Goal: Task Accomplishment & Management: Complete application form

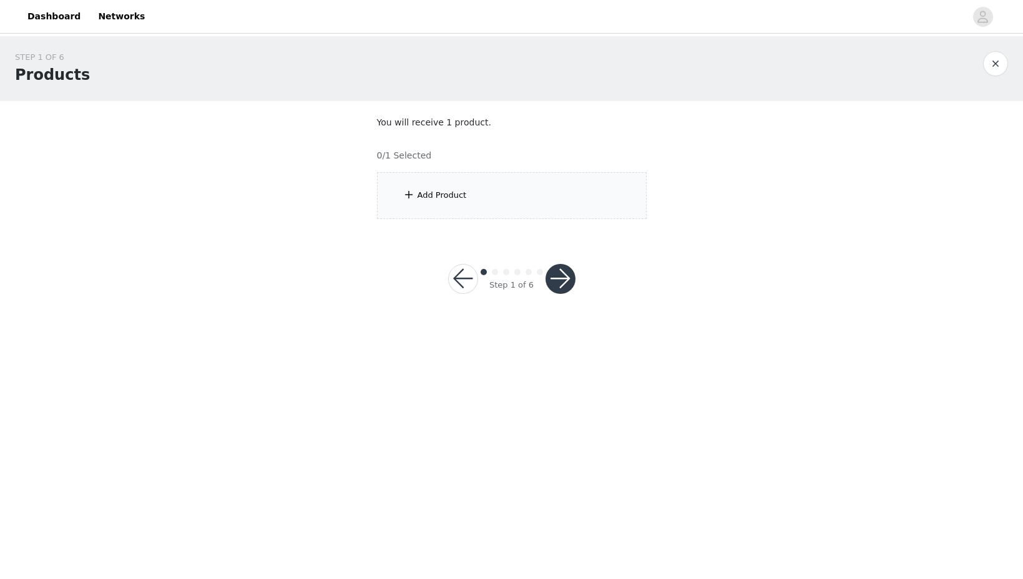
click at [528, 187] on div "Add Product" at bounding box center [512, 195] width 270 height 47
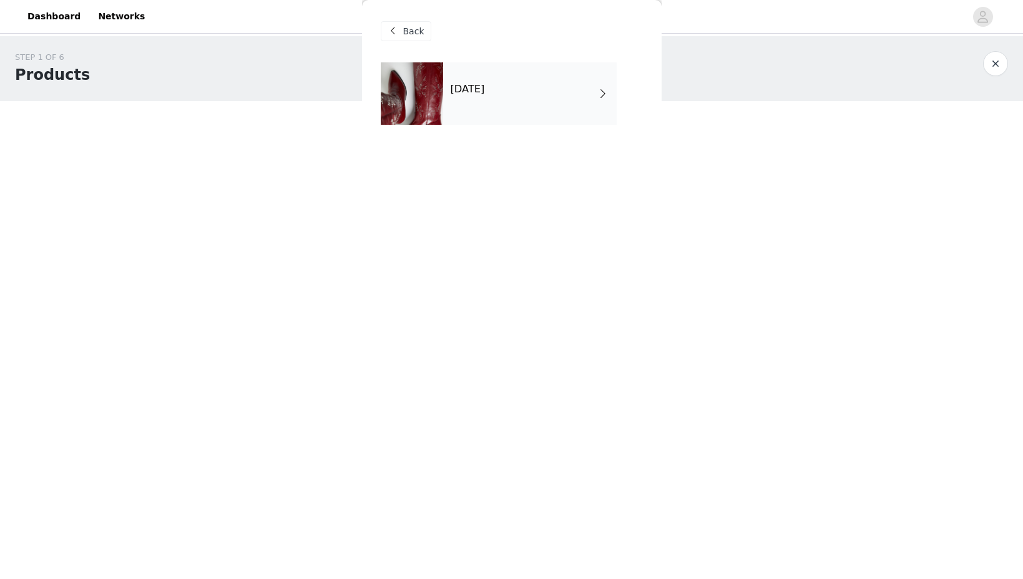
click at [519, 121] on div "[DATE]" at bounding box center [530, 93] width 174 height 62
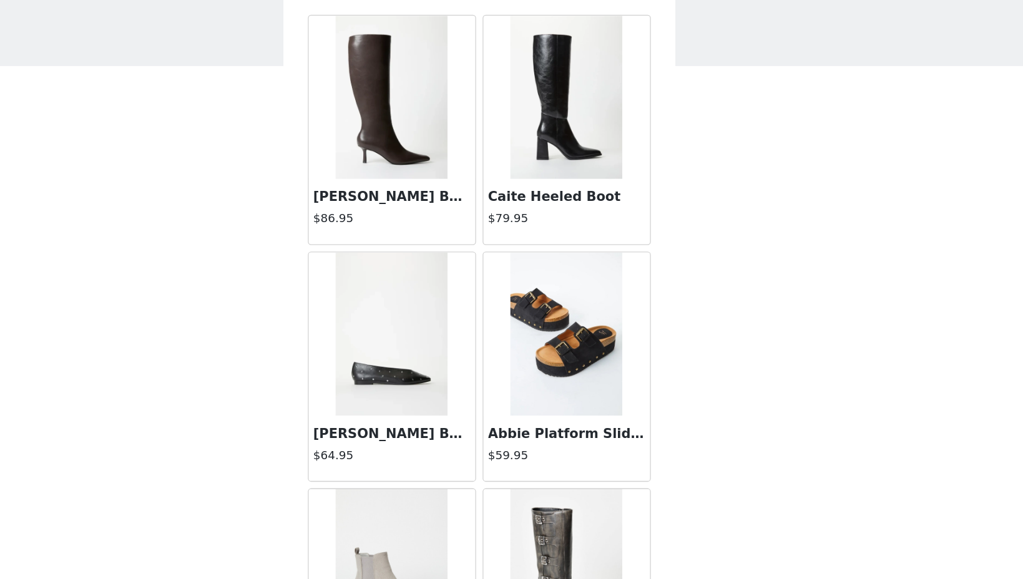
click at [448, 179] on img at bounding box center [445, 125] width 86 height 125
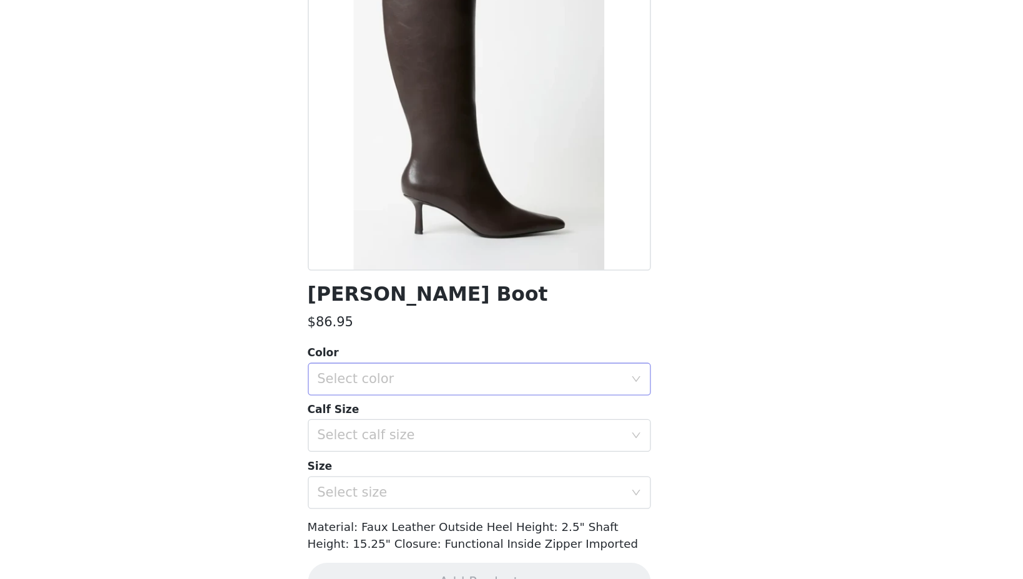
click at [488, 429] on div "Select color" at bounding box center [505, 426] width 234 height 12
click at [478, 449] on li "Cacao Brown" at bounding box center [512, 454] width 262 height 20
click at [478, 475] on div "Select calf size" at bounding box center [505, 469] width 234 height 12
click at [458, 523] on li "Regular" at bounding box center [512, 517] width 262 height 20
click at [459, 510] on div "Select size" at bounding box center [505, 513] width 234 height 12
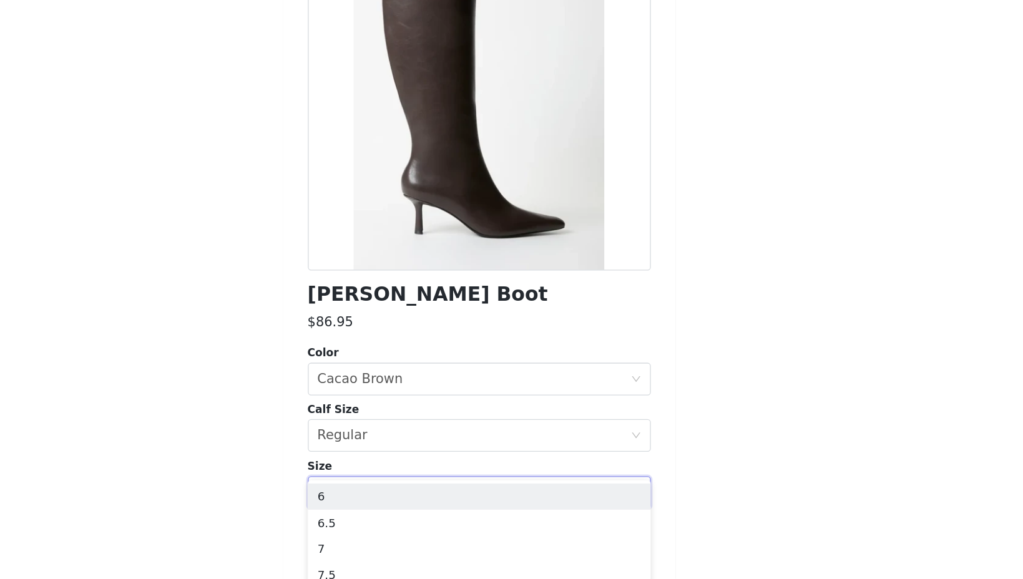
scroll to position [105, 0]
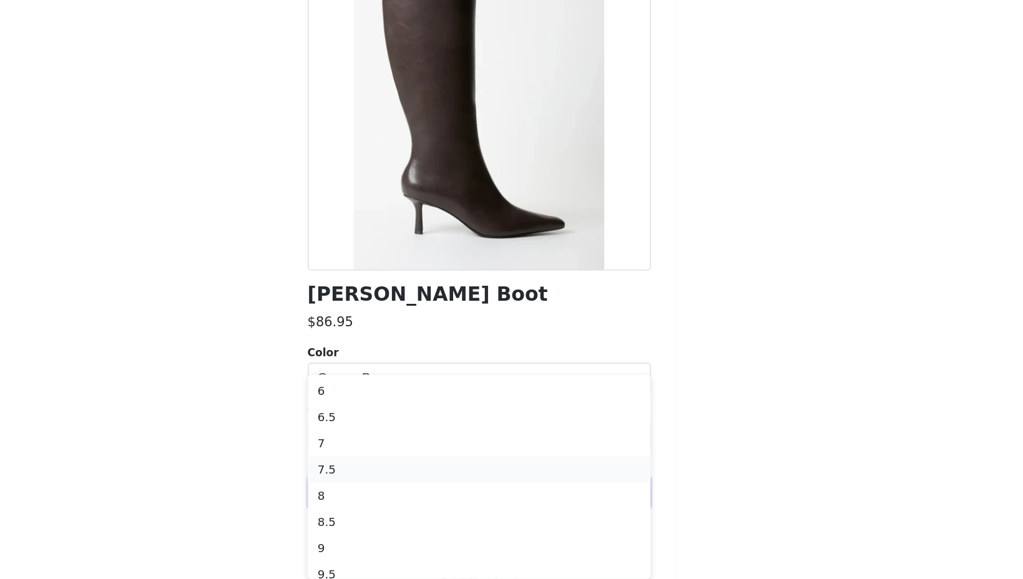
click at [460, 486] on li "7.5" at bounding box center [512, 496] width 262 height 20
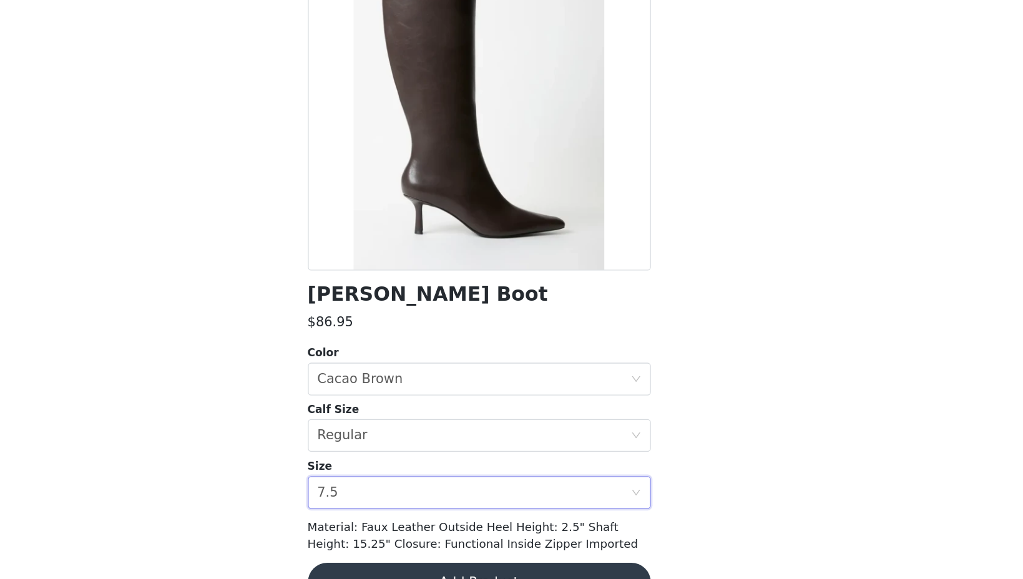
scroll to position [0, 0]
click at [669, 415] on body "Dashboard Networks STEP 1 OF 6 Products You will receive 1 product. 0/1 Selecte…" at bounding box center [511, 289] width 1023 height 579
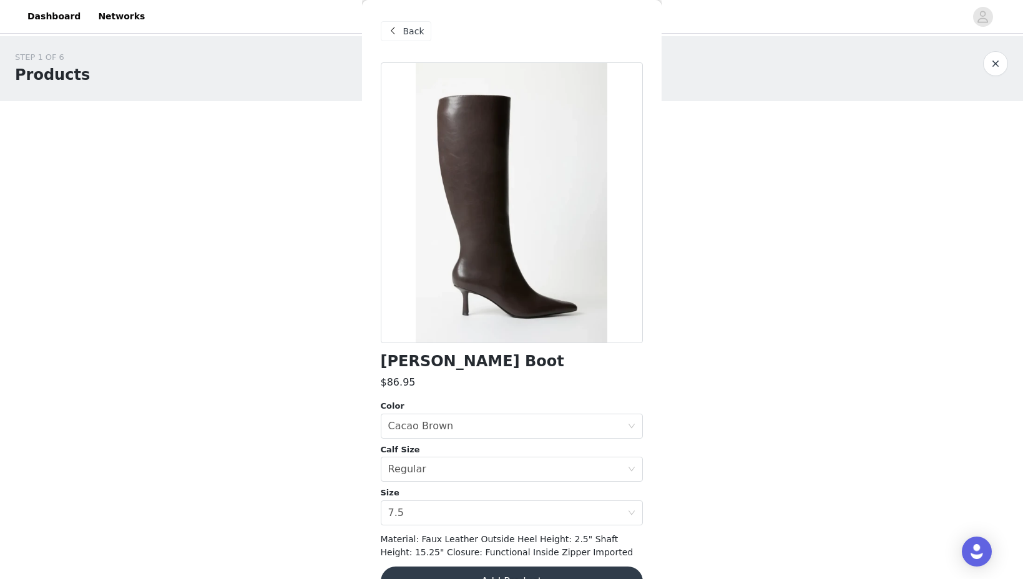
scroll to position [32, 0]
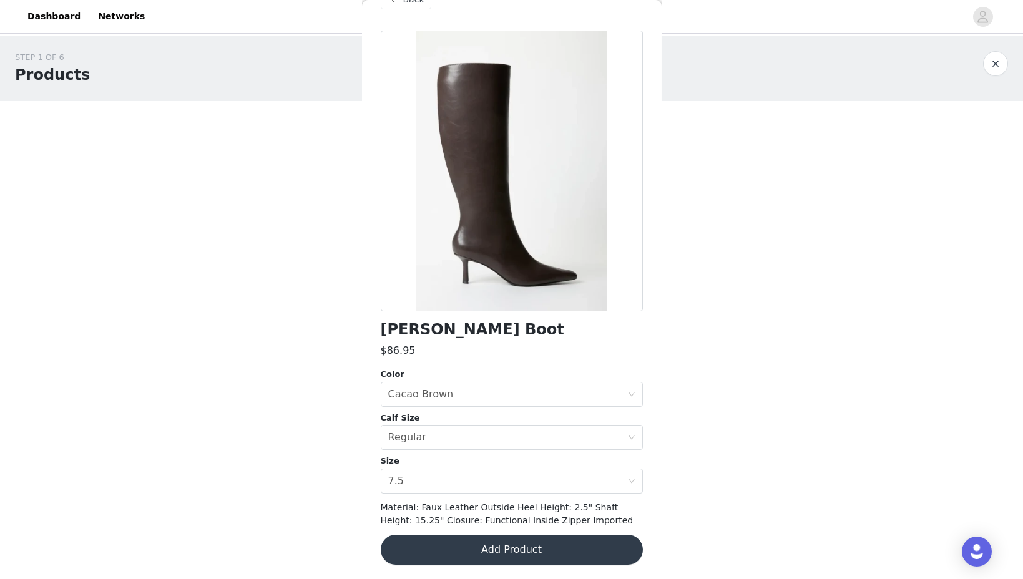
drag, startPoint x: 571, startPoint y: 545, endPoint x: 571, endPoint y: 539, distance: 6.3
click at [571, 545] on button "Add Product" at bounding box center [512, 550] width 262 height 30
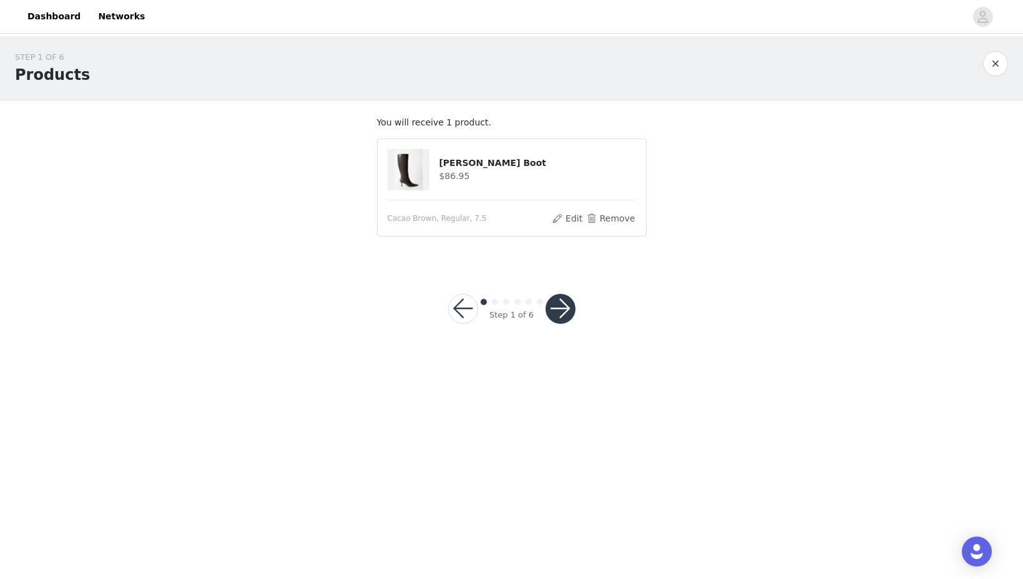
click at [567, 310] on button "button" at bounding box center [561, 309] width 30 height 30
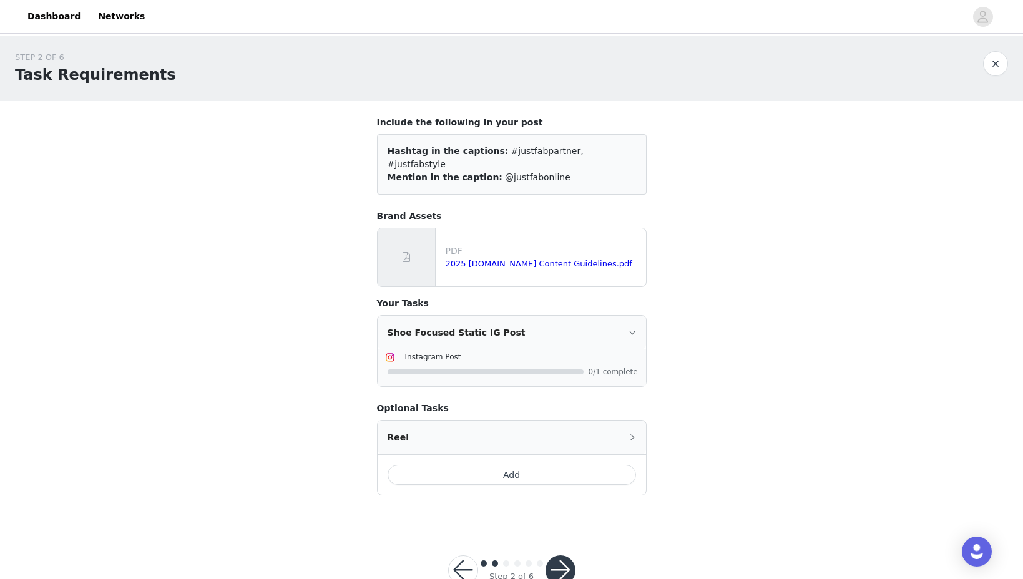
click at [558, 556] on button "button" at bounding box center [561, 571] width 30 height 30
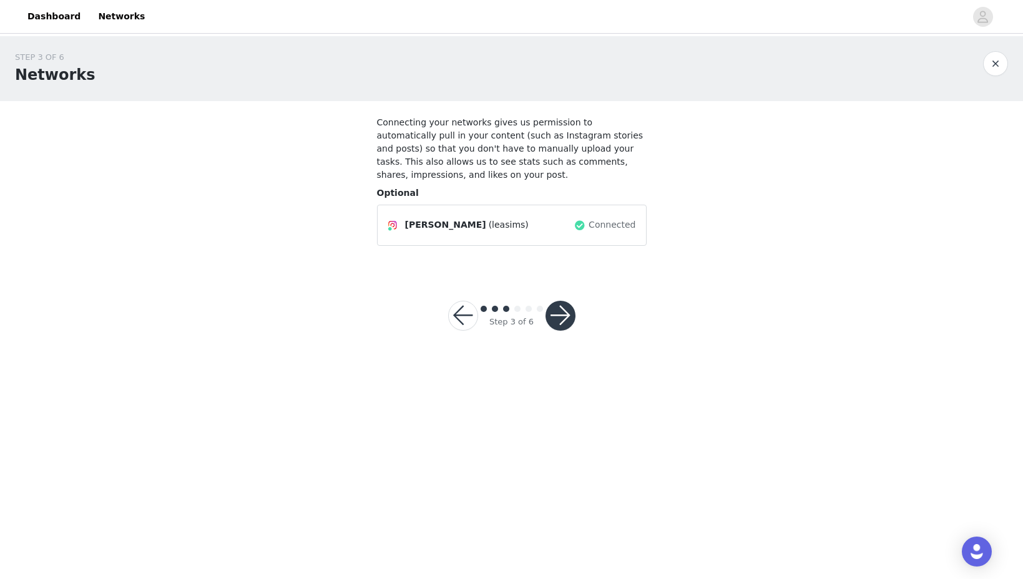
click at [569, 316] on button "button" at bounding box center [561, 316] width 30 height 30
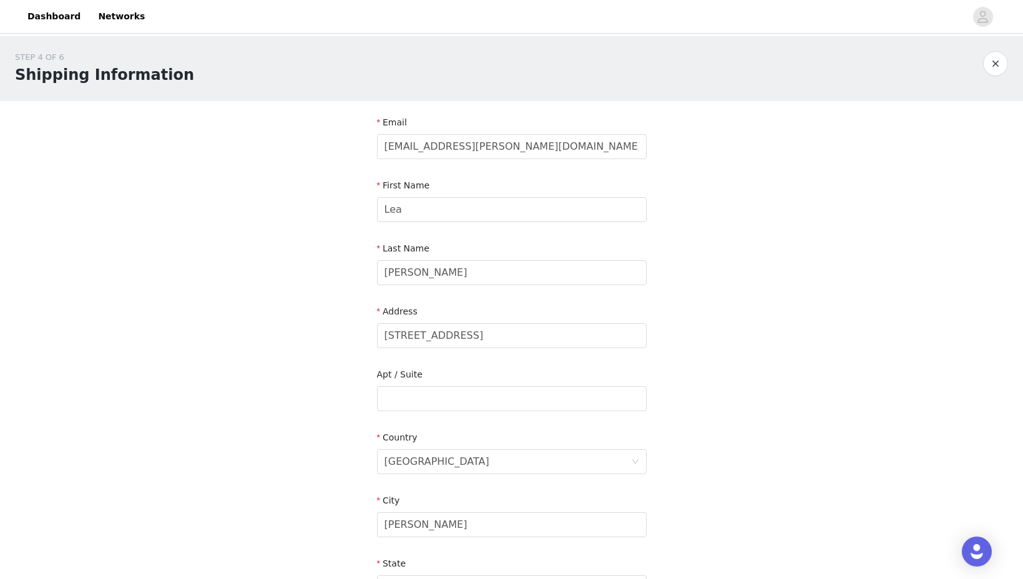
scroll to position [272, 0]
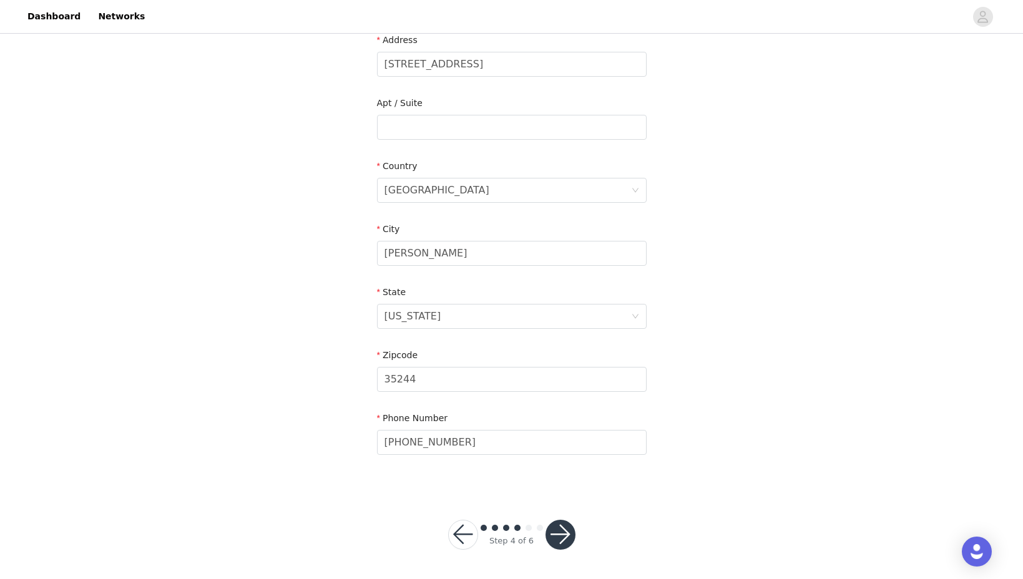
click at [566, 537] on button "button" at bounding box center [561, 535] width 30 height 30
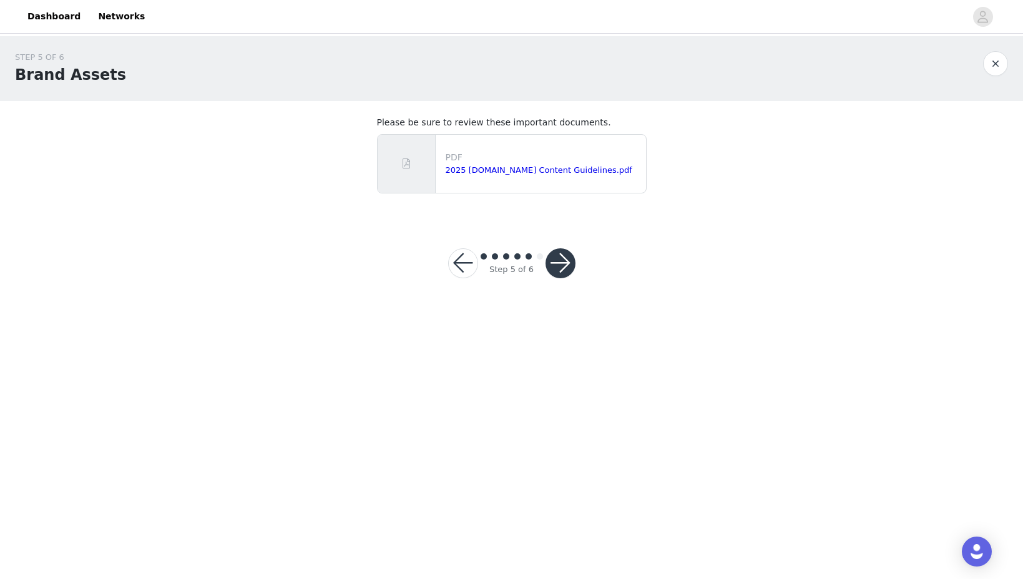
click at [563, 272] on button "button" at bounding box center [561, 264] width 30 height 30
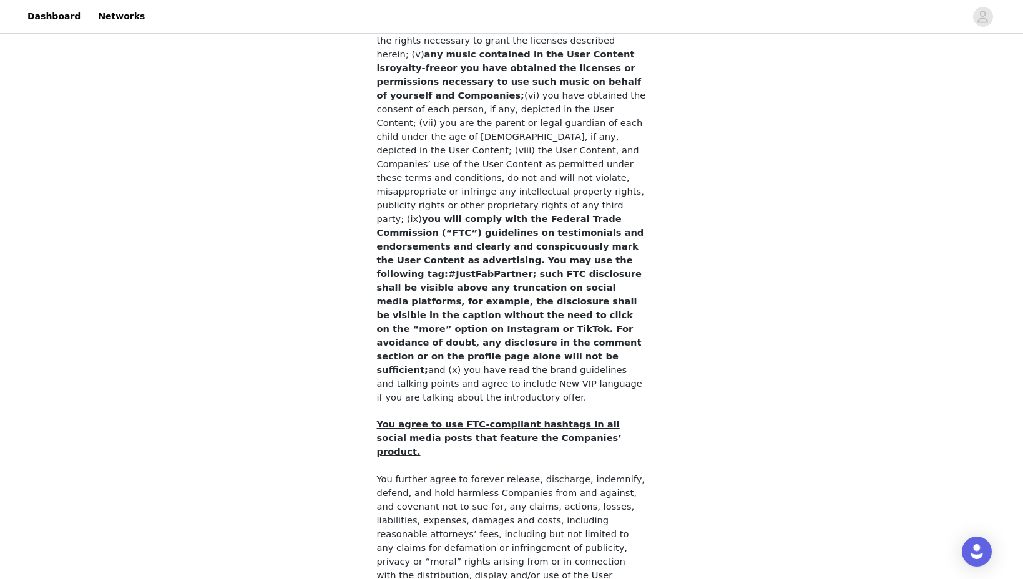
scroll to position [1012, 0]
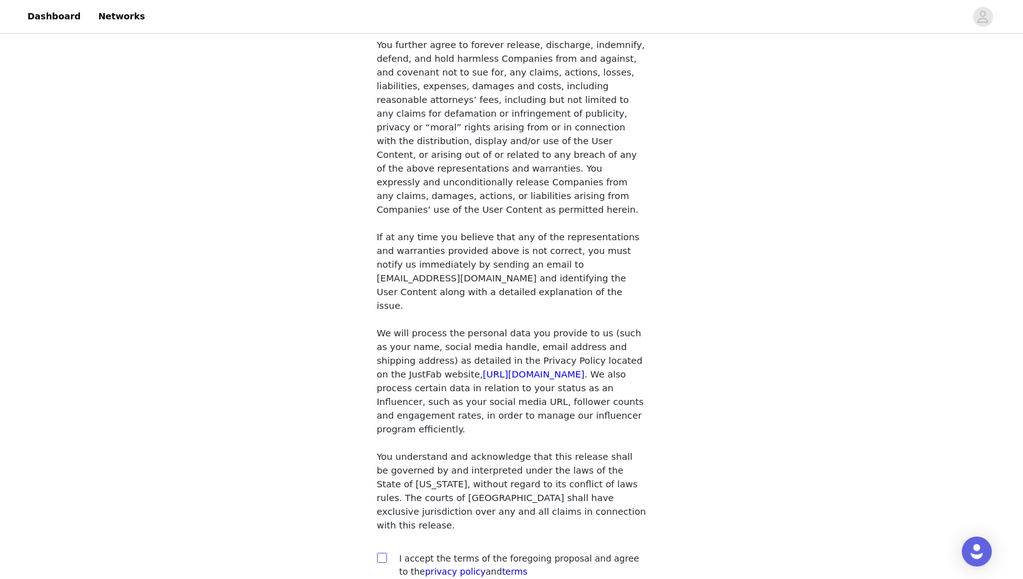
click at [382, 553] on input "checkbox" at bounding box center [381, 557] width 9 height 9
checkbox input "true"
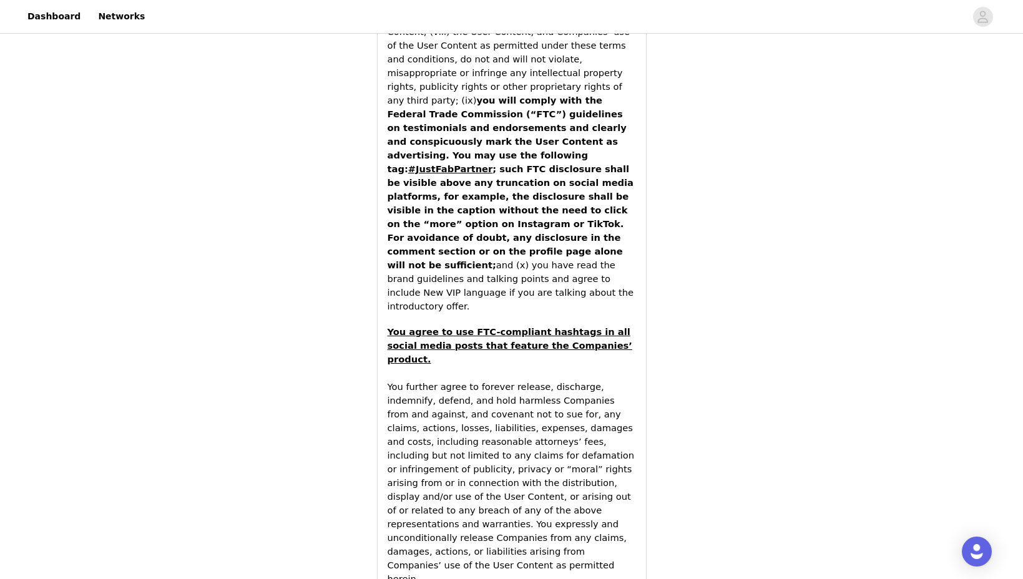
scroll to position [1974, 0]
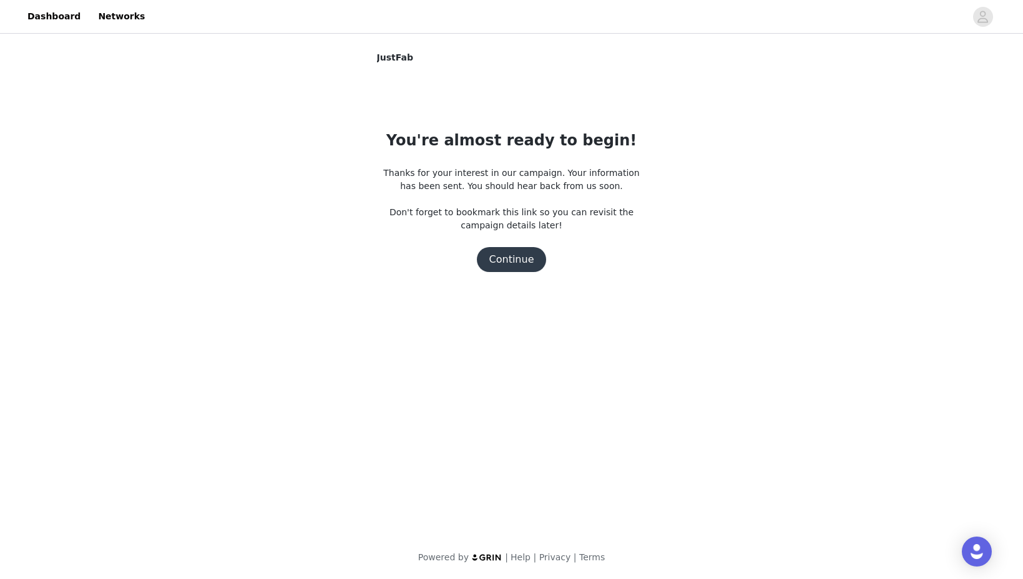
scroll to position [0, 0]
